Goal: Task Accomplishment & Management: Manage account settings

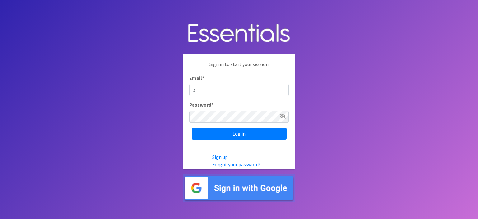
type input "[PERSON_NAME][EMAIL_ADDRESS][DOMAIN_NAME]"
click at [431, 148] on body "Sign in to start your session Email * sterry@ccozarks.org Password * Log in Sig…" at bounding box center [239, 109] width 478 height 219
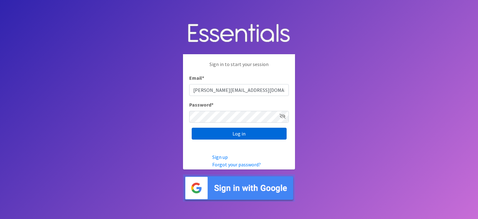
click at [229, 135] on input "Log in" at bounding box center [239, 134] width 95 height 12
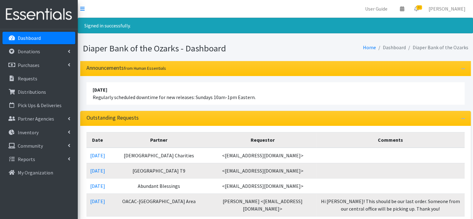
click at [183, 91] on li "[DATE] Regularly scheduled downtime for new releases: Sundays 10am-1pm Eastern." at bounding box center [275, 93] width 378 height 22
click at [41, 168] on link "My Organization" at bounding box center [38, 172] width 73 height 12
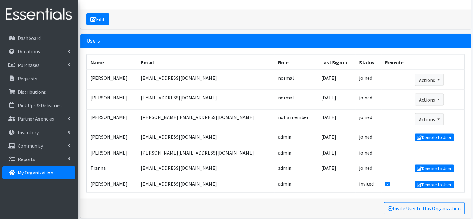
scroll to position [1201, 0]
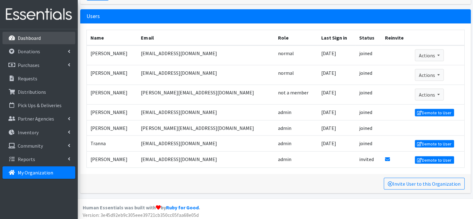
click at [55, 37] on link "Dashboard" at bounding box center [38, 38] width 73 height 12
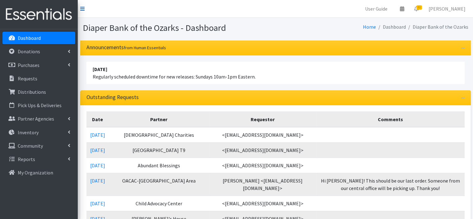
click at [81, 10] on icon at bounding box center [82, 8] width 4 height 5
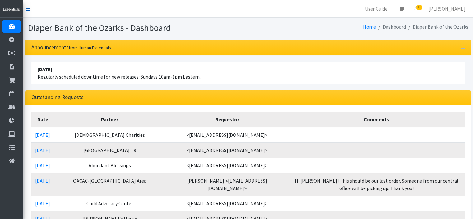
click at [29, 8] on icon at bounding box center [28, 8] width 4 height 5
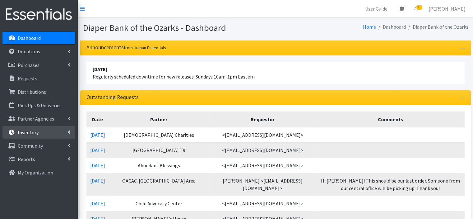
click at [36, 133] on p "Inventory" at bounding box center [28, 132] width 21 height 6
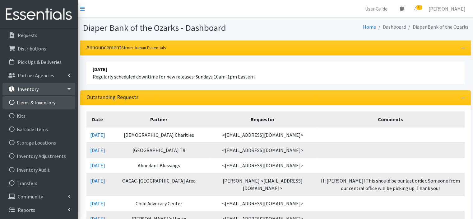
click at [41, 103] on link "Items & Inventory" at bounding box center [38, 102] width 73 height 12
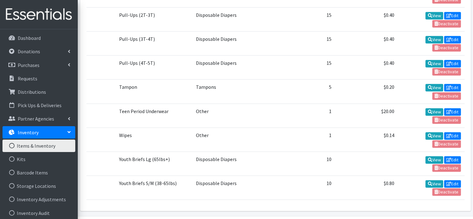
scroll to position [959, 0]
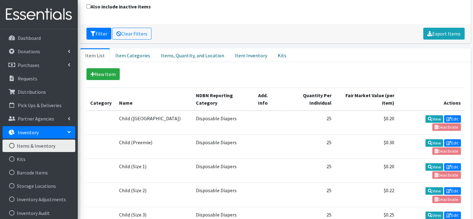
scroll to position [0, 0]
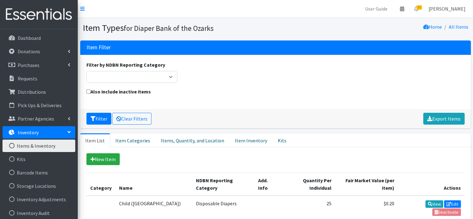
click at [452, 10] on link "[PERSON_NAME]" at bounding box center [447, 8] width 47 height 12
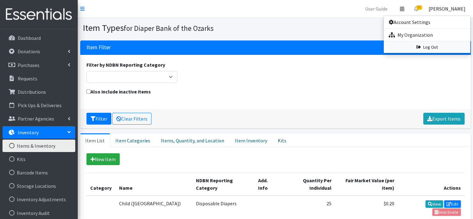
click at [429, 48] on link "Log Out" at bounding box center [427, 47] width 86 height 12
